Goal: Communication & Community: Answer question/provide support

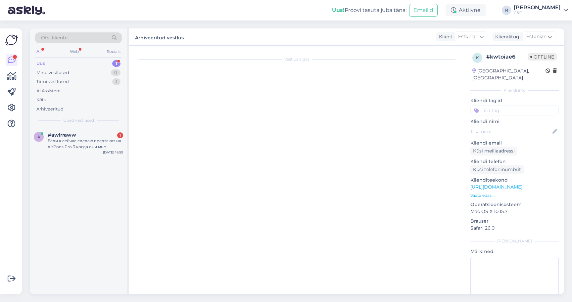
click at [112, 63] on div "1" at bounding box center [116, 63] width 8 height 7
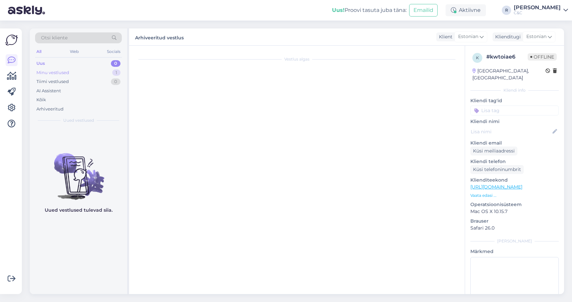
click at [108, 69] on div "Minu vestlused 1" at bounding box center [78, 72] width 87 height 9
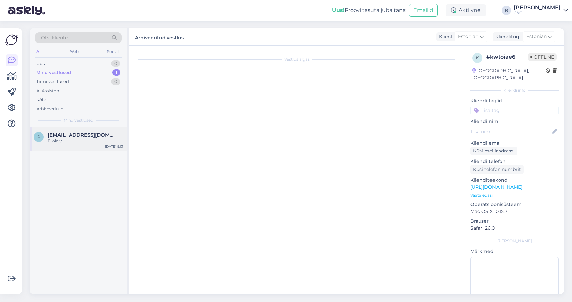
click at [92, 128] on div "R [EMAIL_ADDRESS][DOMAIN_NAME] Ei ole :/ [DATE] 9:13" at bounding box center [78, 139] width 97 height 24
click at [92, 136] on span "[EMAIL_ADDRESS][DOMAIN_NAME]" at bounding box center [82, 135] width 69 height 6
click at [109, 66] on div "Uus 1" at bounding box center [78, 63] width 87 height 9
click at [78, 132] on div "#rvgx27vs 2" at bounding box center [85, 135] width 75 height 6
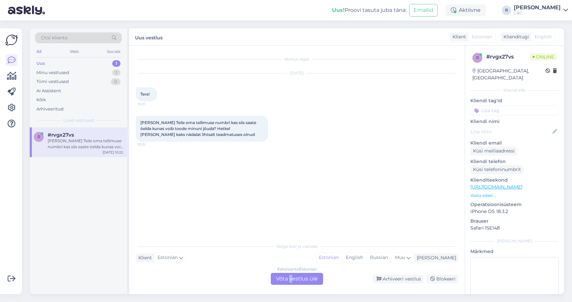
click at [291, 278] on div "Estonian to Estonian Võta vestlus üle" at bounding box center [297, 279] width 52 height 12
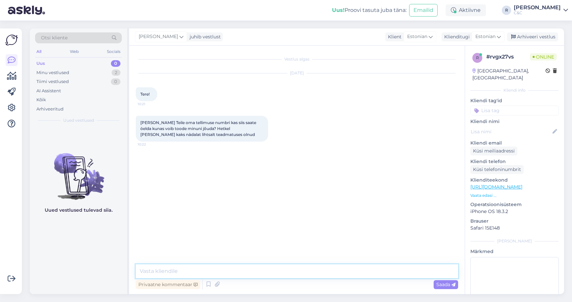
click at [252, 275] on textarea at bounding box center [297, 271] width 322 height 14
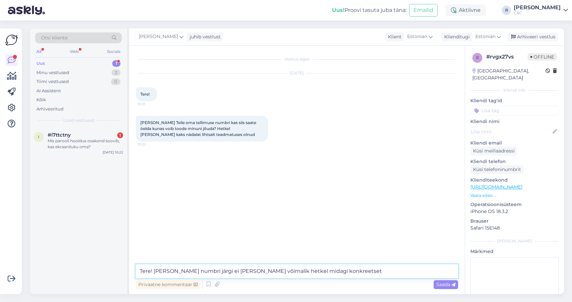
click at [370, 274] on textarea "Tere! [PERSON_NAME] numbri järgi ei [PERSON_NAME] võimalik hetkel midagi konkre…" at bounding box center [297, 271] width 322 height 14
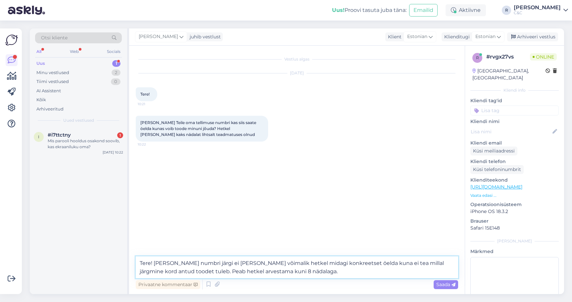
type textarea "Tere! [PERSON_NAME] numbri järgi ei [PERSON_NAME] võimalik hetkel midagi konkre…"
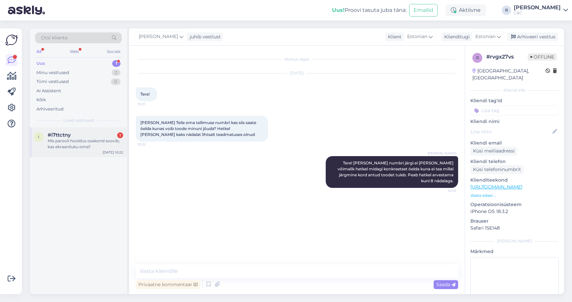
click at [96, 146] on div "Mis parooli hooldus osakond soovib, kas ekraaniluku oma?" at bounding box center [85, 144] width 75 height 12
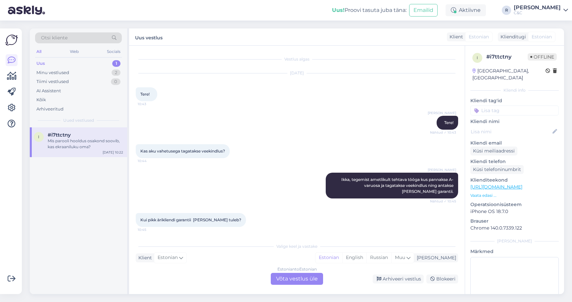
scroll to position [429, 0]
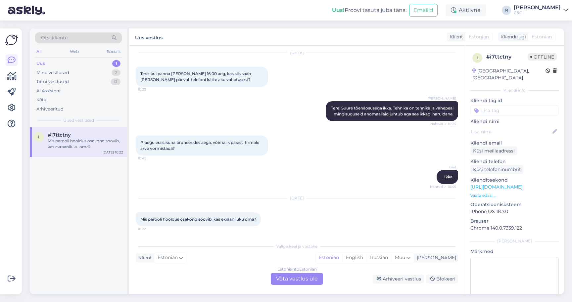
click at [292, 279] on div "Estonian to Estonian Võta vestlus üle" at bounding box center [297, 279] width 52 height 12
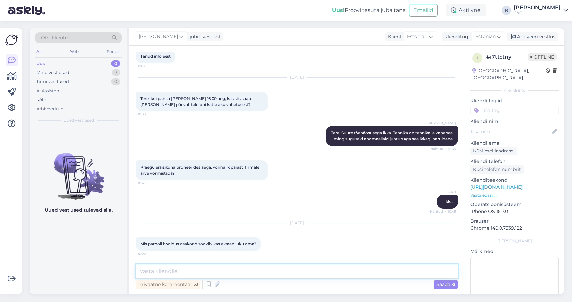
click at [273, 271] on textarea at bounding box center [297, 271] width 322 height 14
click at [207, 273] on textarea "Tere!" at bounding box center [297, 271] width 322 height 14
type textarea "Tere! Suure tõenäosusega [PERSON_NAME]."
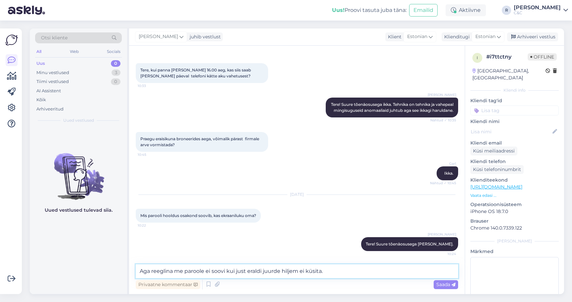
type textarea "Aga reeglina me paroole ei soovi kui just eraldi juurde hiljem ei küsita."
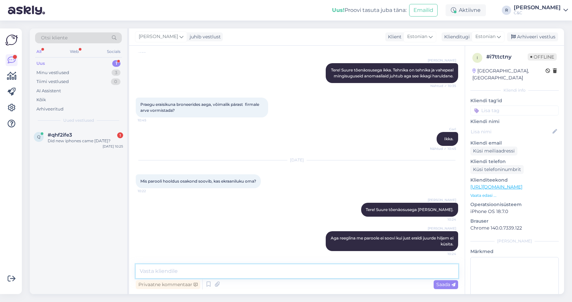
scroll to position [0, 0]
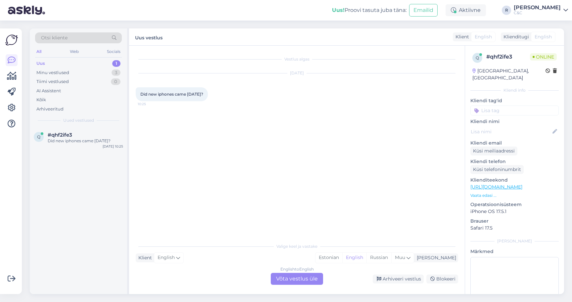
click at [280, 275] on div "English to English Võta vestlus üle" at bounding box center [297, 279] width 52 height 12
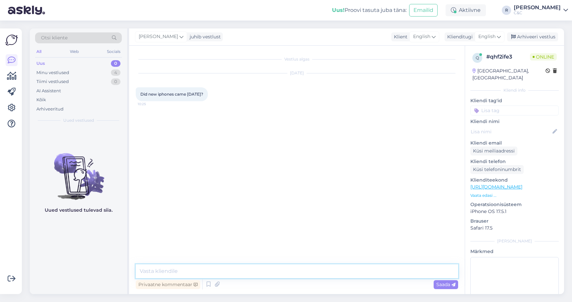
click at [260, 269] on textarea at bounding box center [297, 271] width 322 height 14
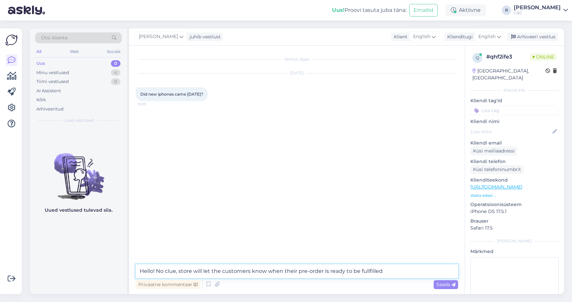
type textarea "Hello! No clue, store will let the customers know when their pre-order is ready…"
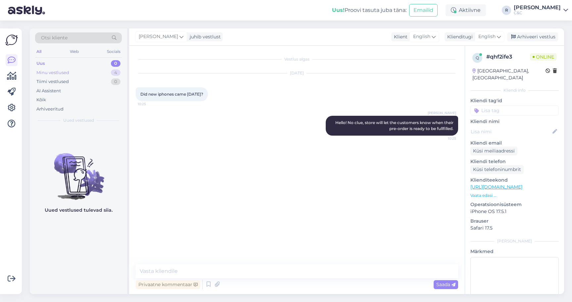
click at [100, 72] on div "Minu vestlused 4" at bounding box center [78, 72] width 87 height 9
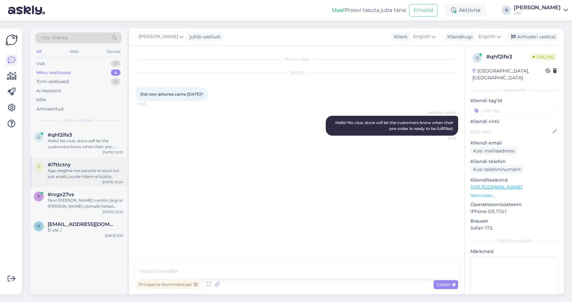
click at [75, 159] on div "i #i7ttctny Aga reeglina me paroole ei soovi kui just eraldi juurde hiljem ei k…" at bounding box center [78, 172] width 97 height 30
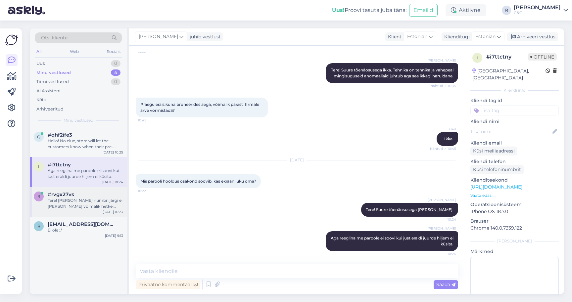
click at [77, 195] on div "#rvgx27vs" at bounding box center [85, 195] width 75 height 6
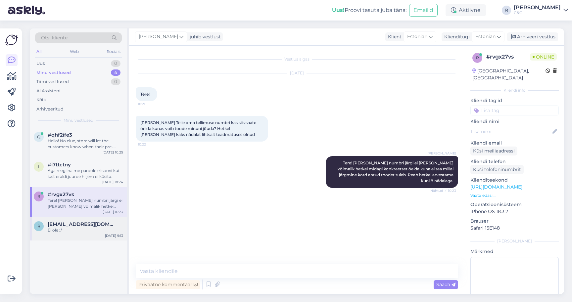
click at [77, 229] on div "Ei ole :/" at bounding box center [85, 230] width 75 height 6
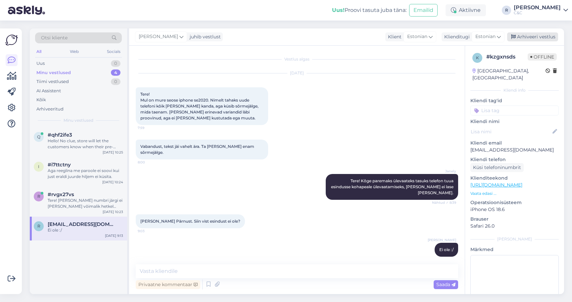
click at [530, 33] on div "Arhiveeri vestlus" at bounding box center [532, 36] width 51 height 9
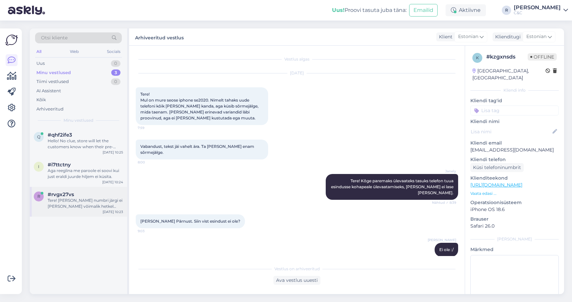
click at [114, 194] on div "#rvgx27vs" at bounding box center [85, 195] width 75 height 6
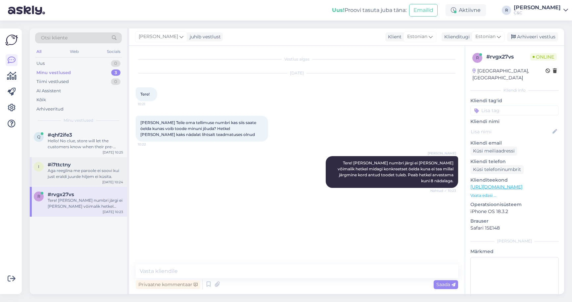
click at [88, 175] on div "Aga reeglina me paroole ei soovi kui just eraldi juurde hiljem ei küsita." at bounding box center [85, 174] width 75 height 12
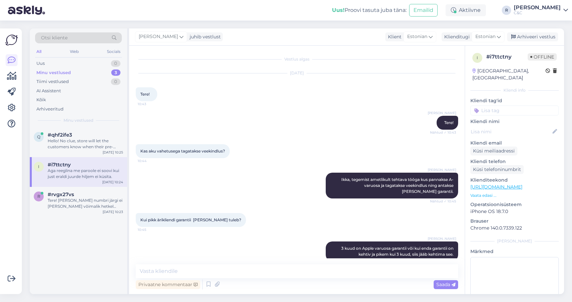
scroll to position [467, 0]
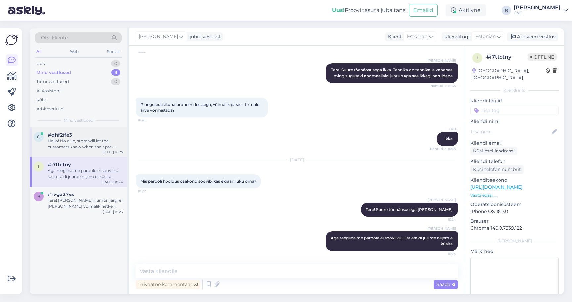
click at [84, 139] on div "Hello! No clue, store will let the customers know when their pre-order is ready…" at bounding box center [85, 144] width 75 height 12
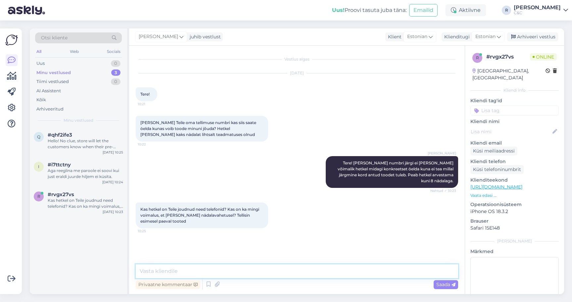
click at [247, 274] on textarea at bounding box center [297, 271] width 322 height 14
click at [241, 274] on textarea at bounding box center [297, 271] width 322 height 14
type textarea "Telefone ei [PERSON_NAME], telefone jaotab Apple meile limiteeritud koguses."
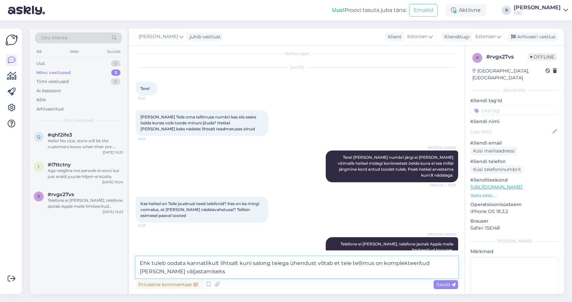
type textarea "Ehk tuleb oodata kannatlikult lihtsalt kuni salong teiega ühendust võtab et tei…"
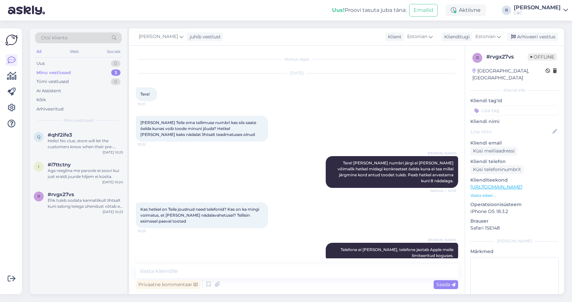
scroll to position [0, 0]
click at [82, 190] on div "r #rvgx27vs [DATE] 10:23" at bounding box center [78, 199] width 97 height 24
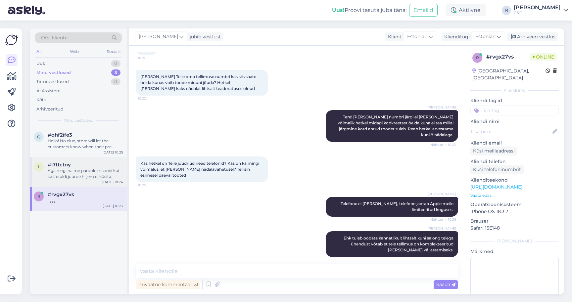
click at [86, 176] on div "Aga reeglina me paroole ei soovi kui just eraldi juurde hiljem ei küsita." at bounding box center [85, 174] width 75 height 12
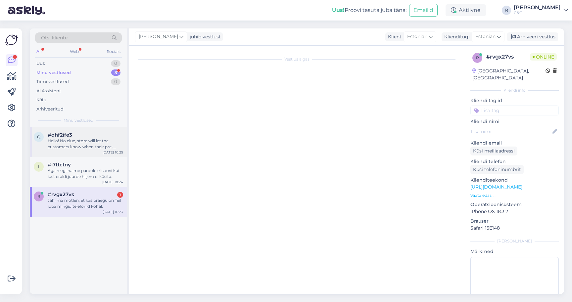
scroll to position [467, 0]
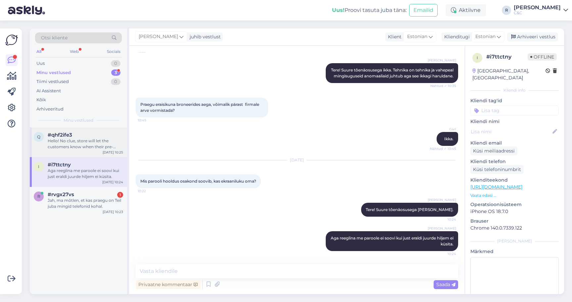
click at [86, 145] on div "Hello! No clue, store will let the customers know when their pre-order is ready…" at bounding box center [85, 144] width 75 height 12
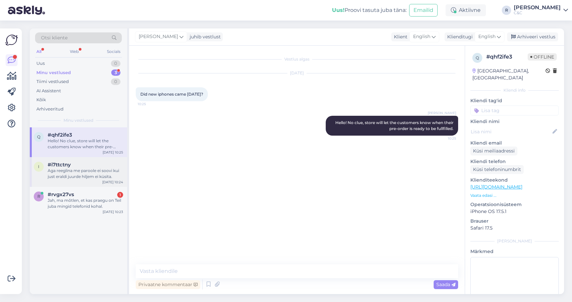
click at [85, 178] on div "Aga reeglina me paroole ei soovi kui just eraldi juurde hiljem ei küsita." at bounding box center [85, 174] width 75 height 12
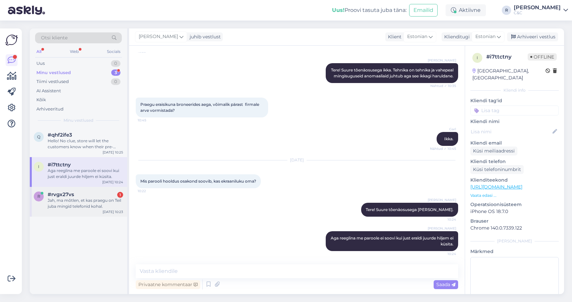
click at [82, 202] on div "Jah, ma mõtlen, et kas praegu on Teil juba mingid telefonid kohal." at bounding box center [85, 203] width 75 height 12
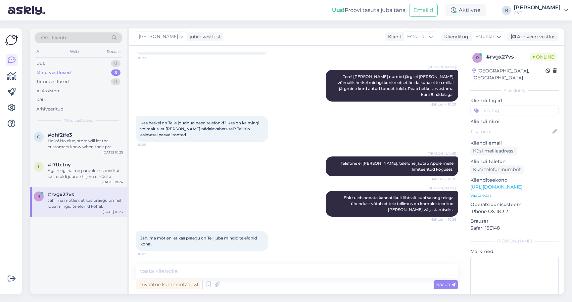
scroll to position [80, 0]
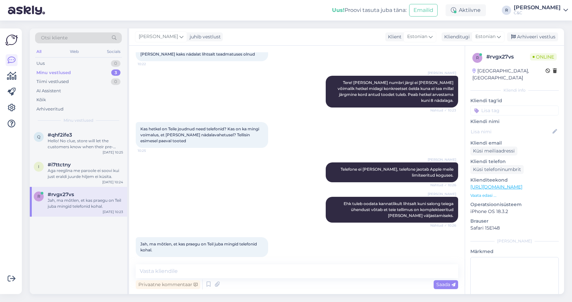
click at [243, 280] on div "Privaatne kommentaar Saada" at bounding box center [297, 284] width 322 height 13
click at [243, 275] on textarea at bounding box center [297, 271] width 322 height 14
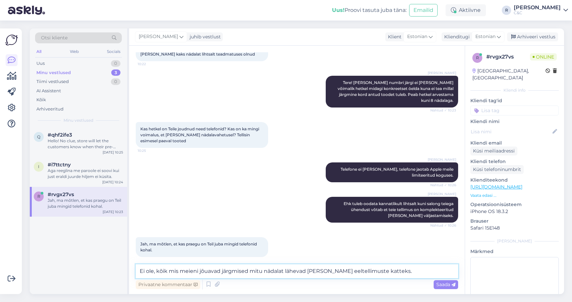
type textarea "Ei ole, kõik mis meieni jõuavad järgmised mitu nädalat lähevad [PERSON_NAME] ee…"
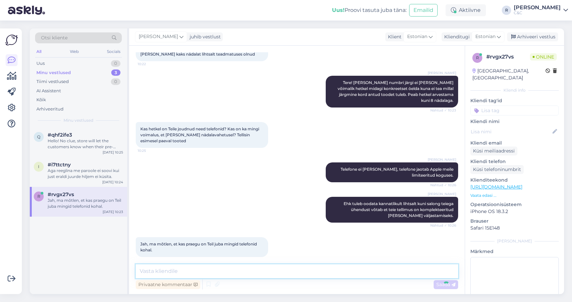
scroll to position [115, 0]
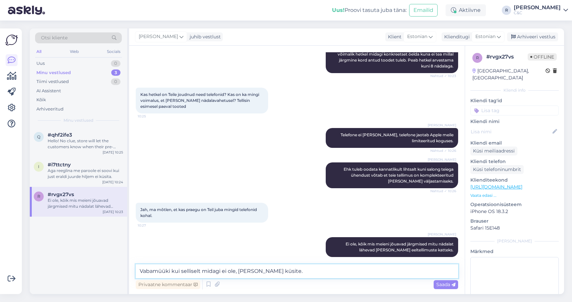
type textarea "Vabamüüki kui selliselt midagi ei ole, [PERSON_NAME] küsite."
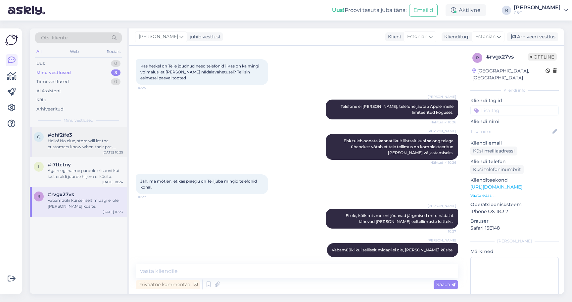
click at [96, 142] on div "Hello! No clue, store will let the customers know when their pre-order is ready…" at bounding box center [85, 144] width 75 height 12
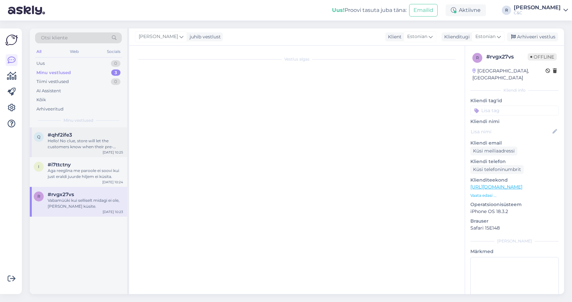
scroll to position [0, 0]
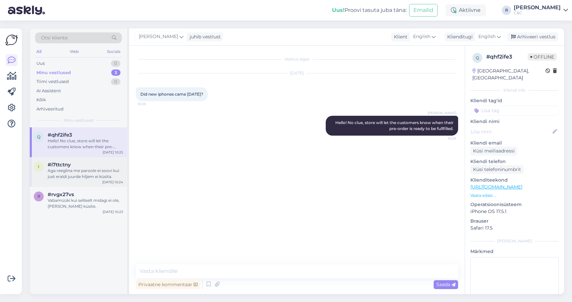
click at [85, 163] on div "#i7ttctny" at bounding box center [85, 165] width 75 height 6
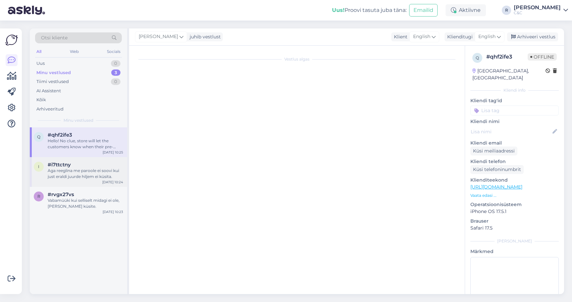
scroll to position [467, 0]
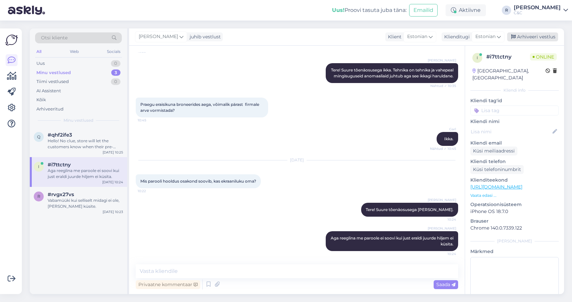
click at [540, 36] on div "Arhiveeri vestlus" at bounding box center [532, 36] width 51 height 9
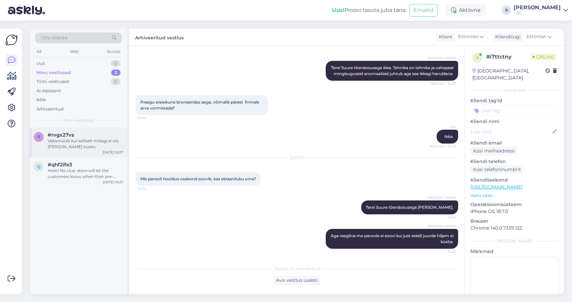
click at [98, 134] on div "#rvgx27vs" at bounding box center [85, 135] width 75 height 6
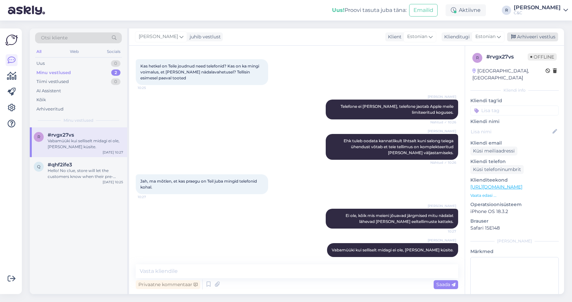
click at [525, 35] on div "Arhiveeri vestlus" at bounding box center [532, 36] width 51 height 9
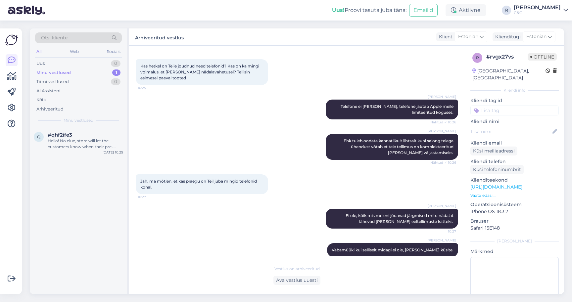
click at [111, 121] on div "Minu vestlused" at bounding box center [78, 120] width 87 height 6
click at [110, 129] on div "q #qhf2ife3 Hello! No clue, store will let the customers know when their pre-or…" at bounding box center [78, 142] width 97 height 30
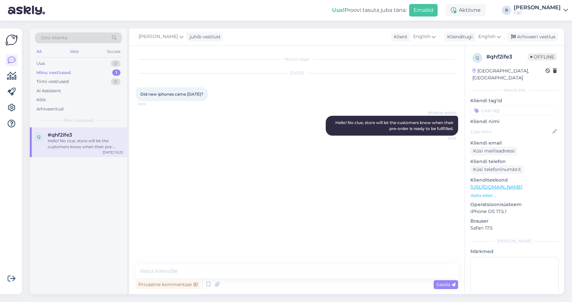
scroll to position [0, 0]
click at [523, 43] on div "[PERSON_NAME] juhib vestlust Klient English Klienditugi English es Chinese Esto…" at bounding box center [346, 36] width 435 height 17
click at [528, 36] on div "Arhiveeri vestlus" at bounding box center [532, 36] width 51 height 9
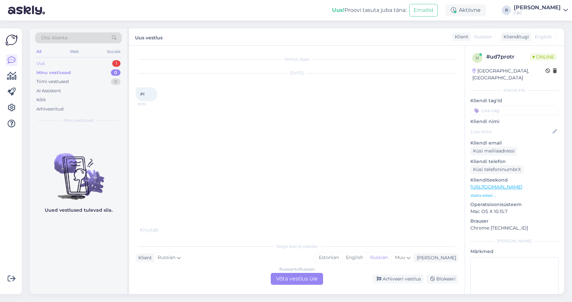
click at [102, 64] on div "Uus 1" at bounding box center [78, 63] width 87 height 9
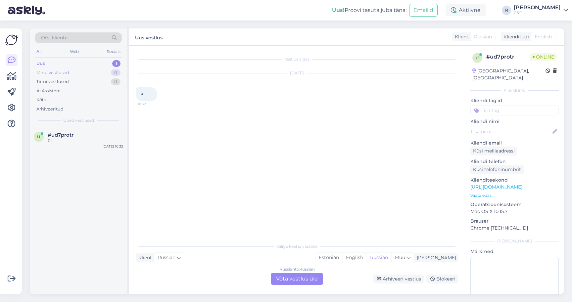
click at [105, 75] on div "Minu vestlused 0" at bounding box center [78, 72] width 87 height 9
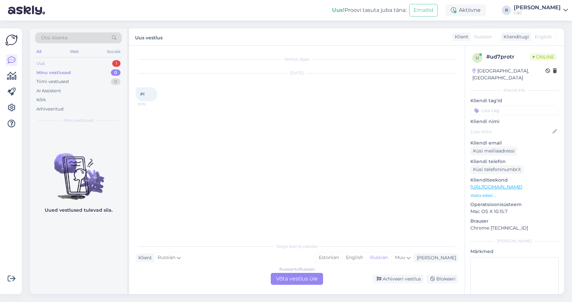
click at [103, 66] on div "Uus 1" at bounding box center [78, 63] width 87 height 9
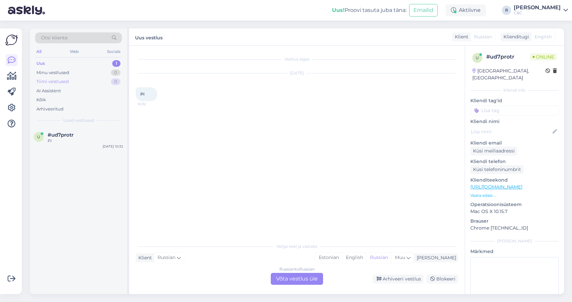
click at [73, 78] on div "Tiimi vestlused 0" at bounding box center [78, 81] width 87 height 9
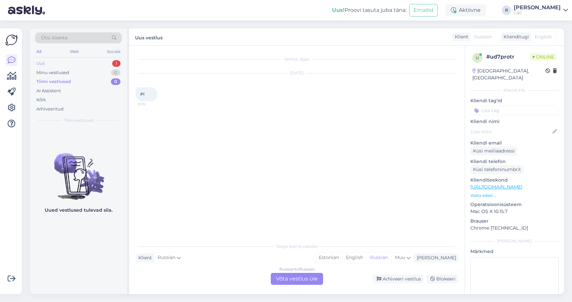
click at [79, 64] on div "Uus 1" at bounding box center [78, 63] width 87 height 9
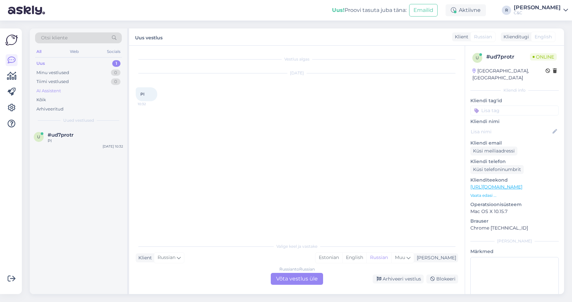
click at [66, 90] on div "AI Assistent" at bounding box center [78, 90] width 87 height 9
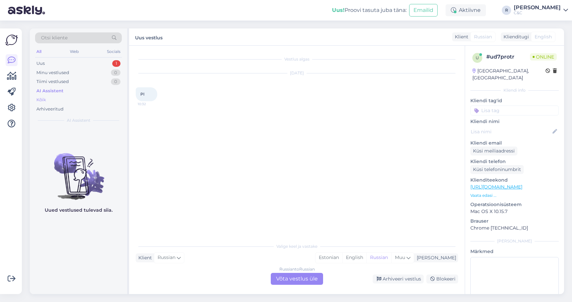
click at [63, 101] on div "Kõik" at bounding box center [78, 99] width 87 height 9
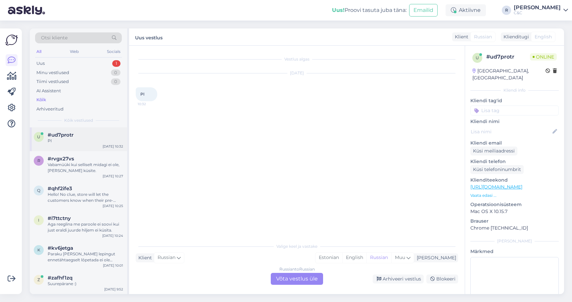
click at [71, 146] on div "u #ud7protr Pl [DATE] 10:32" at bounding box center [78, 139] width 97 height 24
click at [82, 192] on div "Hello! No clue, store will let the customers know when their pre-order is ready…" at bounding box center [85, 198] width 75 height 12
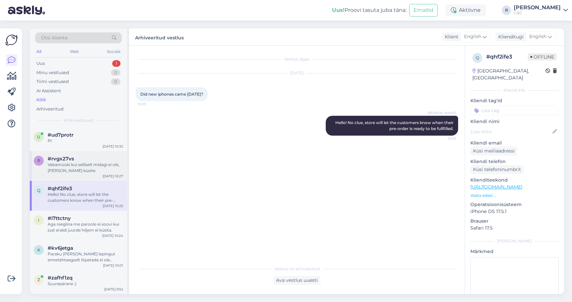
click at [78, 171] on div "Vabamüüki kui selliselt midagi ei ole, [PERSON_NAME] küsite." at bounding box center [85, 168] width 75 height 12
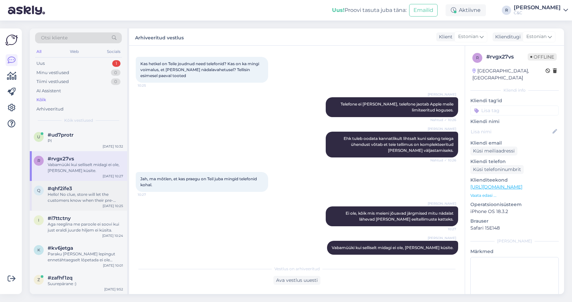
click at [73, 209] on div "q #qhf2ife3 Hello! No clue, store will let the customers know when their pre-or…" at bounding box center [78, 196] width 97 height 30
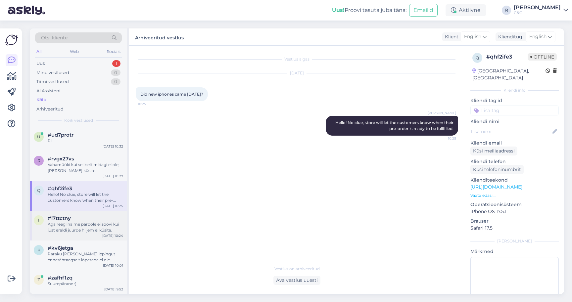
click at [69, 227] on div "Aga reeglina me paroole ei soovi kui just eraldi juurde hiljem ei küsita." at bounding box center [85, 227] width 75 height 12
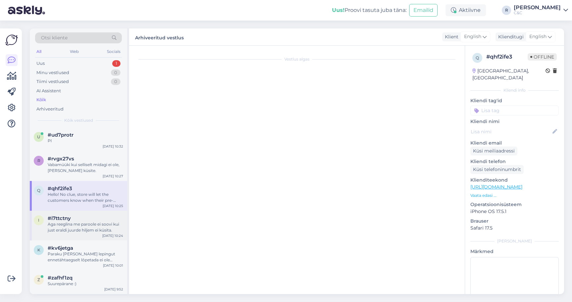
scroll to position [470, 0]
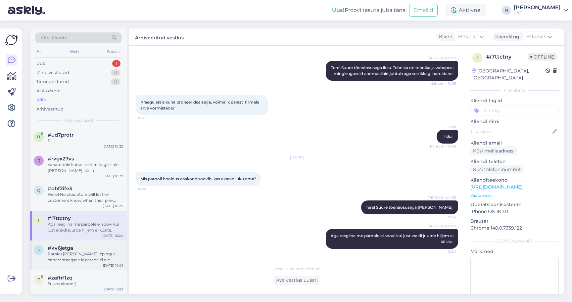
click at [68, 252] on div "Paraku [PERSON_NAME] lepingut ennetähtaegselt lõpetada ei ole võimalik tingimus…" at bounding box center [85, 257] width 75 height 12
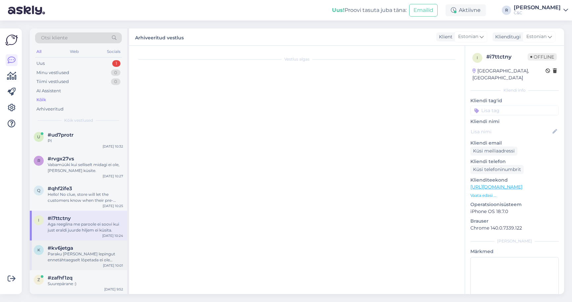
scroll to position [0, 0]
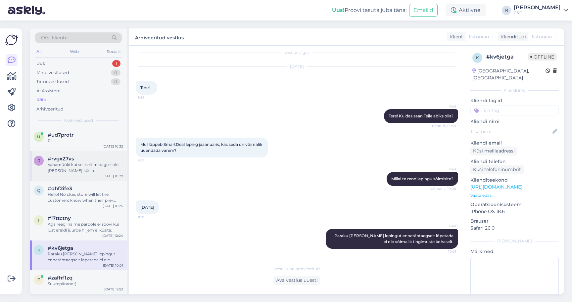
click at [69, 165] on div "Vabamüüki kui selliselt midagi ei ole, [PERSON_NAME] küsite." at bounding box center [85, 168] width 75 height 12
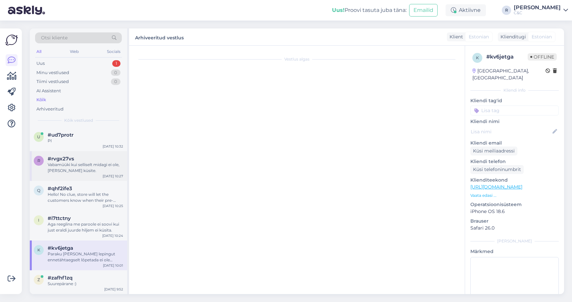
scroll to position [146, 0]
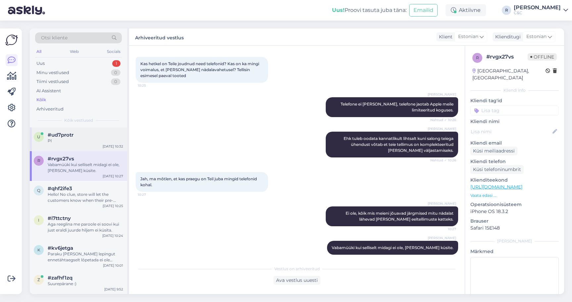
click at [69, 143] on div "u #ud7protr Pl [DATE] 10:32" at bounding box center [78, 139] width 97 height 24
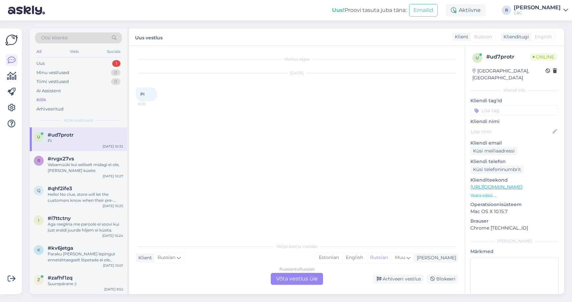
click at [313, 284] on div "Russian to Russian Võta vestlus üle" at bounding box center [297, 279] width 52 height 12
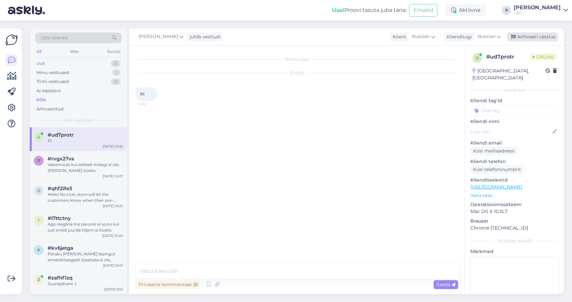
click at [544, 40] on div "Arhiveeri vestlus" at bounding box center [532, 36] width 51 height 9
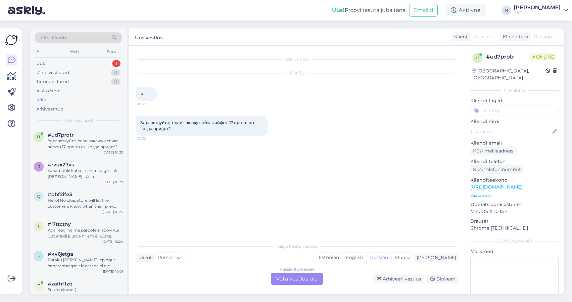
click at [400, 0] on div "Uus! Proovi tasuta [PERSON_NAME]: Emailid" at bounding box center [388, 10] width 113 height 21
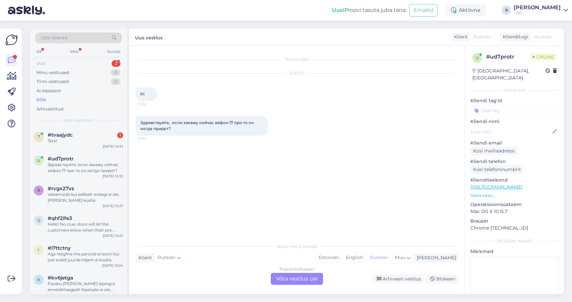
click at [97, 66] on div "Uus 2" at bounding box center [78, 63] width 87 height 9
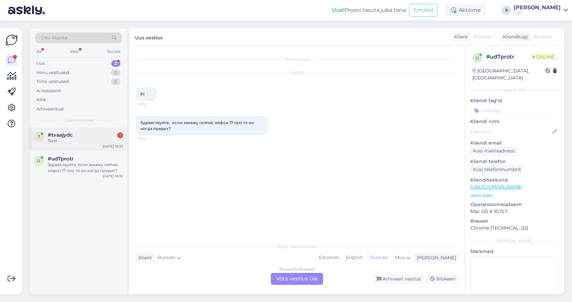
click at [82, 136] on div "#tvaajydc 1" at bounding box center [85, 135] width 75 height 6
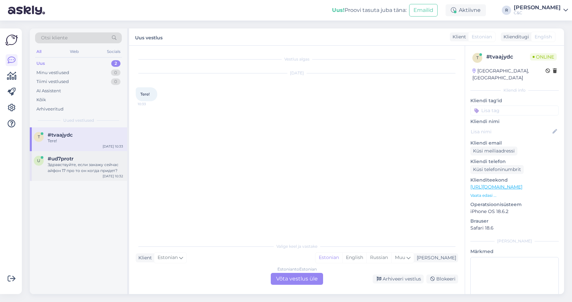
click at [105, 171] on div "Здравствуйте, если закажу сейчас айфон 17 про то он когда придет?" at bounding box center [85, 168] width 75 height 12
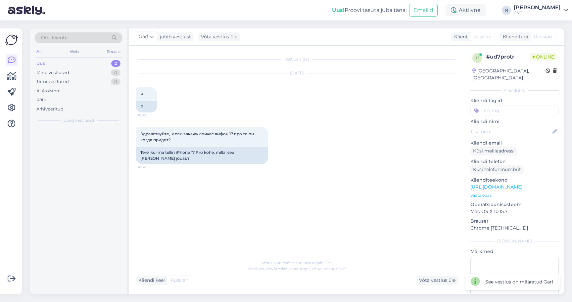
click at [297, 286] on div "Vestlus algas [DATE] Pl 10:32 Pl Здравствуйте, если закажу сейчас айфон 17 про …" at bounding box center [296, 170] width 335 height 248
click at [79, 142] on div "Tere!" at bounding box center [85, 141] width 75 height 6
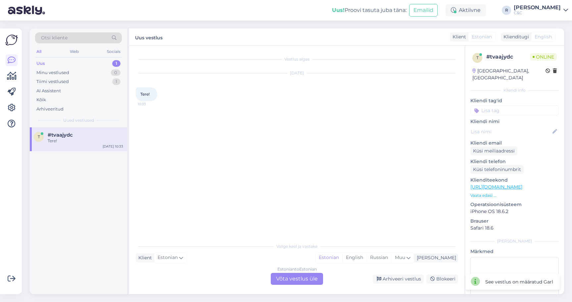
click at [277, 279] on div "Estonian to Estonian Võta vestlus üle" at bounding box center [297, 279] width 52 height 12
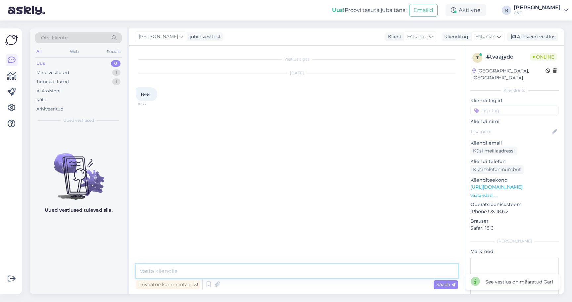
click at [277, 275] on textarea at bounding box center [297, 271] width 322 height 14
click at [206, 284] on icon at bounding box center [208, 285] width 8 height 10
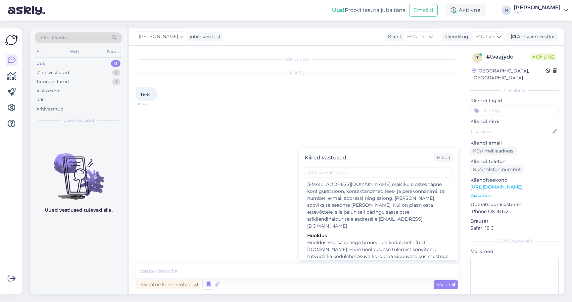
scroll to position [1317, 0]
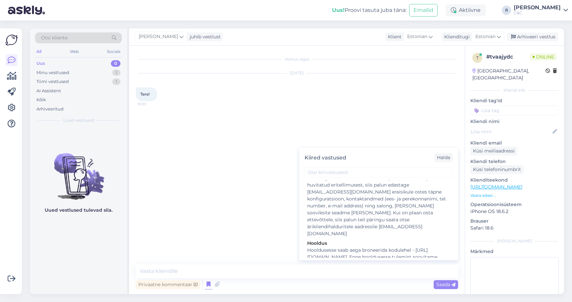
click at [336, 298] on div "Tere! Kuidas saan teid abistada?" at bounding box center [378, 301] width 143 height 7
type textarea "Tere! Kuidas saan teid abistada?"
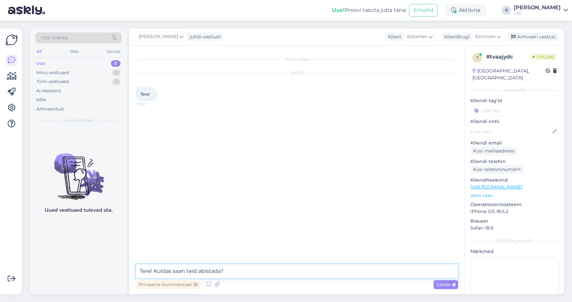
click at [286, 273] on textarea "Tere! Kuidas saan teid abistada?" at bounding box center [297, 271] width 322 height 14
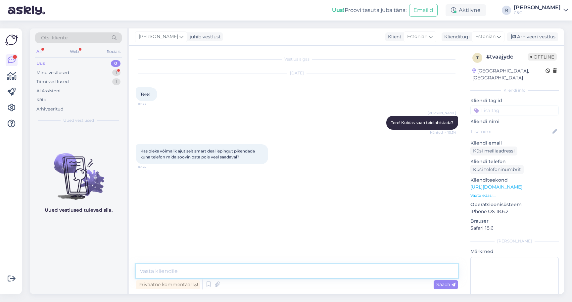
click at [225, 269] on textarea at bounding box center [297, 271] width 322 height 14
click at [218, 272] on textarea at bounding box center [297, 271] width 322 height 14
type textarea "Tere"
click at [65, 75] on div "Minu vestlused" at bounding box center [52, 72] width 33 height 7
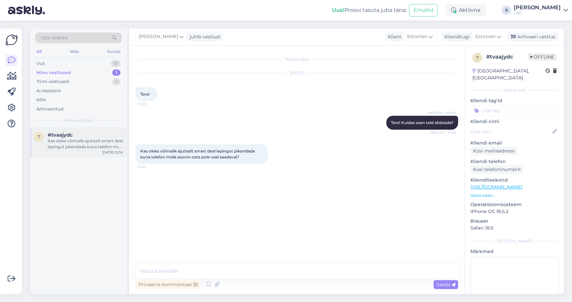
click at [65, 135] on span "#tvaajydc" at bounding box center [60, 135] width 25 height 6
click at [198, 280] on div "Privaatne kommentaar" at bounding box center [168, 284] width 65 height 9
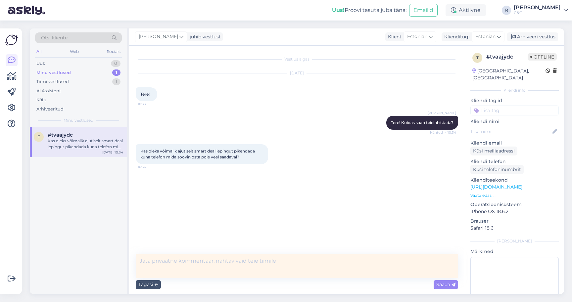
click at [198, 271] on textarea at bounding box center [297, 266] width 322 height 24
click at [149, 282] on div "Tagasi" at bounding box center [148, 284] width 25 height 9
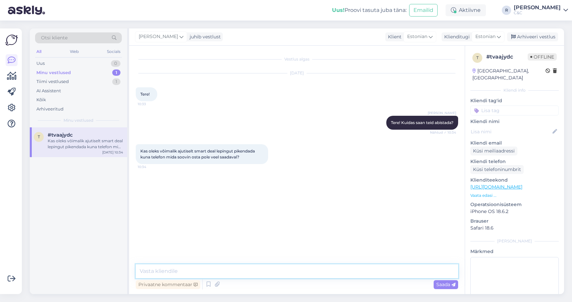
click at [166, 275] on textarea at bounding box center [297, 271] width 322 height 14
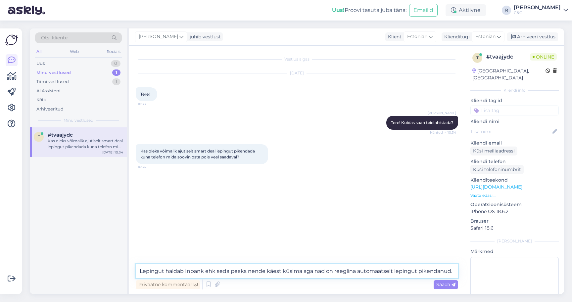
type textarea "Lepingut haldab Inbank ehk seda peaks nende käest küsima aga nad on reeglina au…"
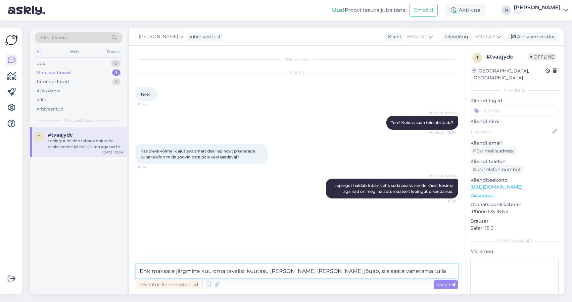
type textarea "Ehk maksate järgmine kuu oma tavalist kuutasu [PERSON_NAME] [PERSON_NAME] jõuab…"
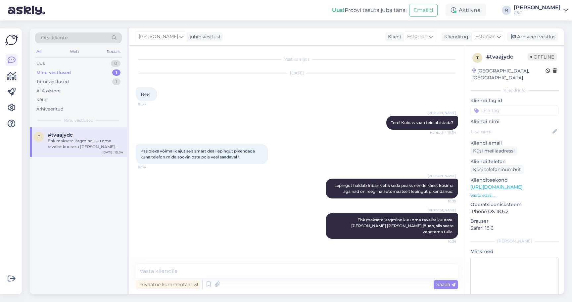
click at [337, 76] on div "[DATE] Tere! 10:33" at bounding box center [297, 87] width 322 height 42
click at [282, 278] on div "Privaatne kommentaar Saada" at bounding box center [297, 284] width 322 height 13
click at [282, 275] on textarea at bounding box center [297, 271] width 322 height 14
click at [538, 39] on div "Arhiveeri vestlus" at bounding box center [532, 36] width 51 height 9
